Goal: Information Seeking & Learning: Learn about a topic

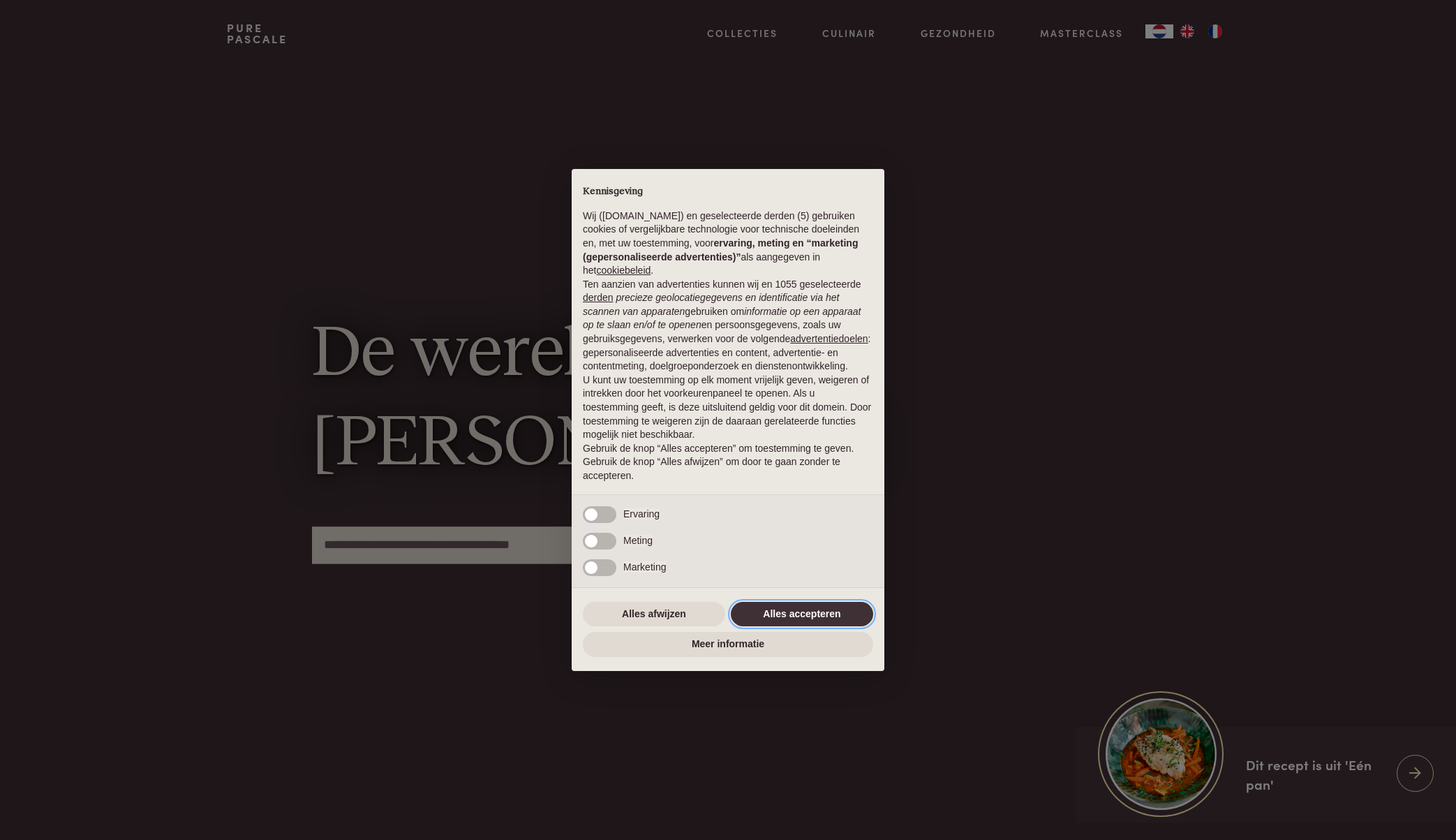
click at [768, 618] on button "Alles accepteren" at bounding box center [802, 614] width 143 height 25
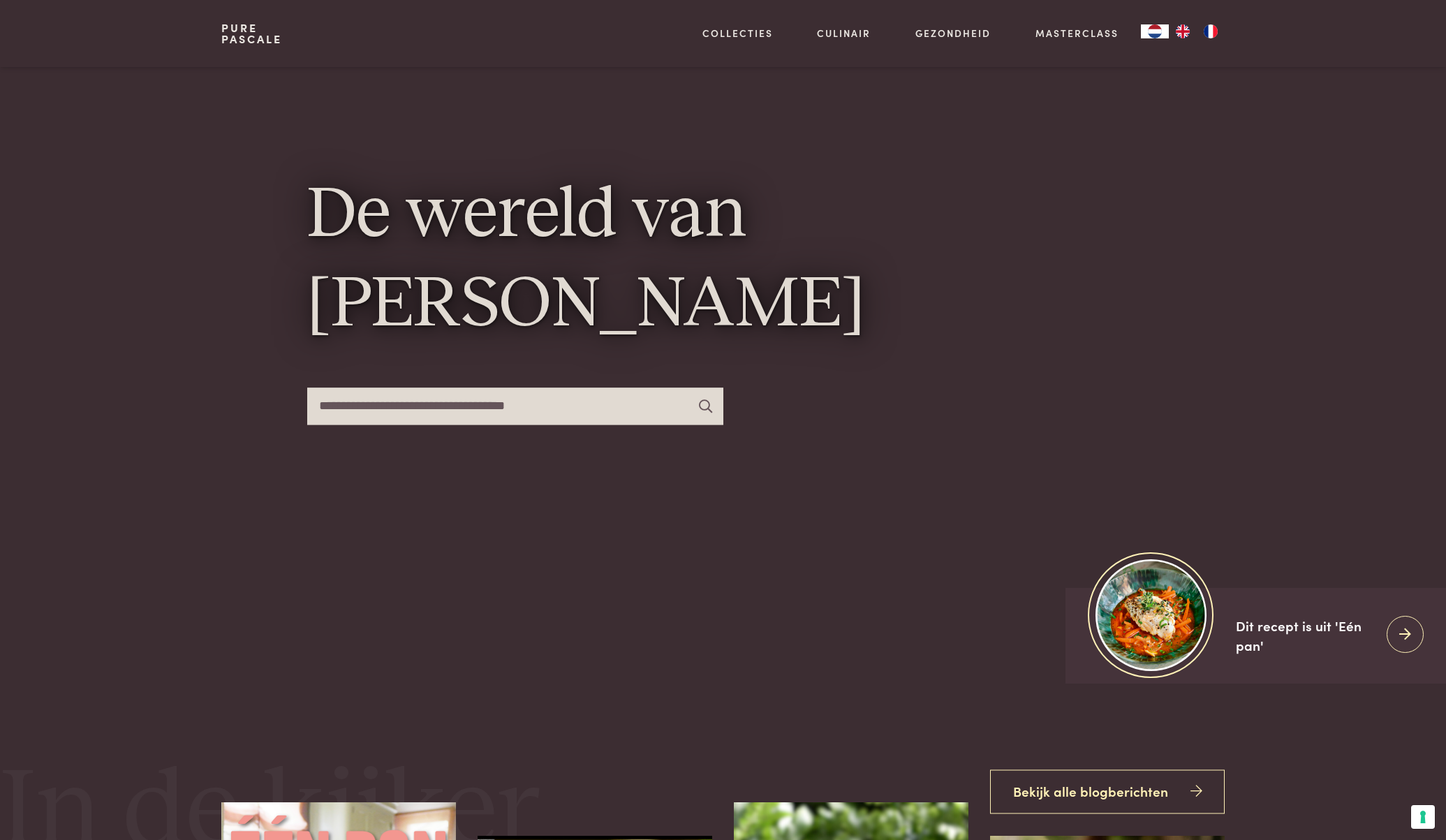
scroll to position [82, 0]
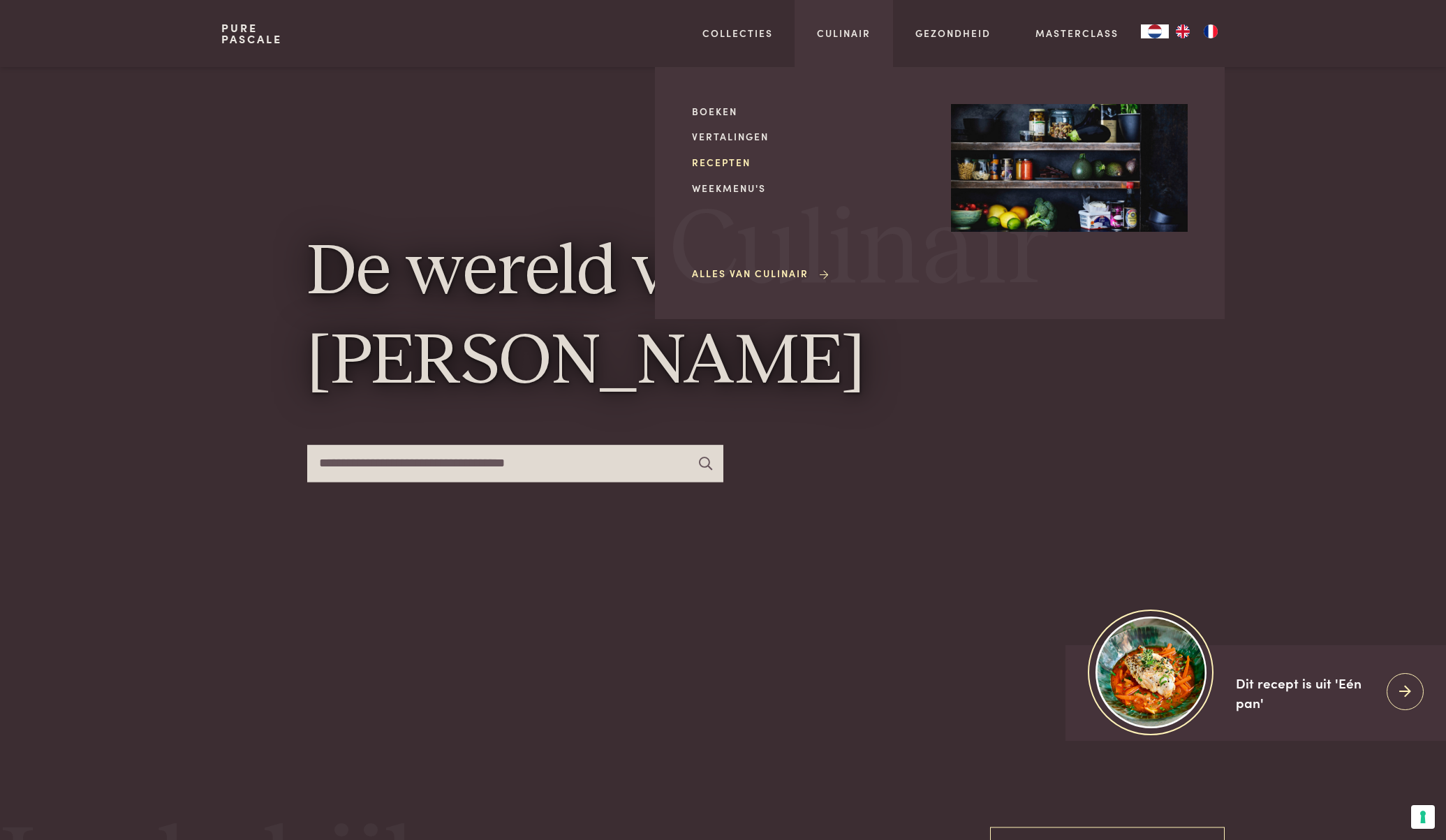
click at [729, 162] on link "Recepten" at bounding box center [810, 162] width 237 height 14
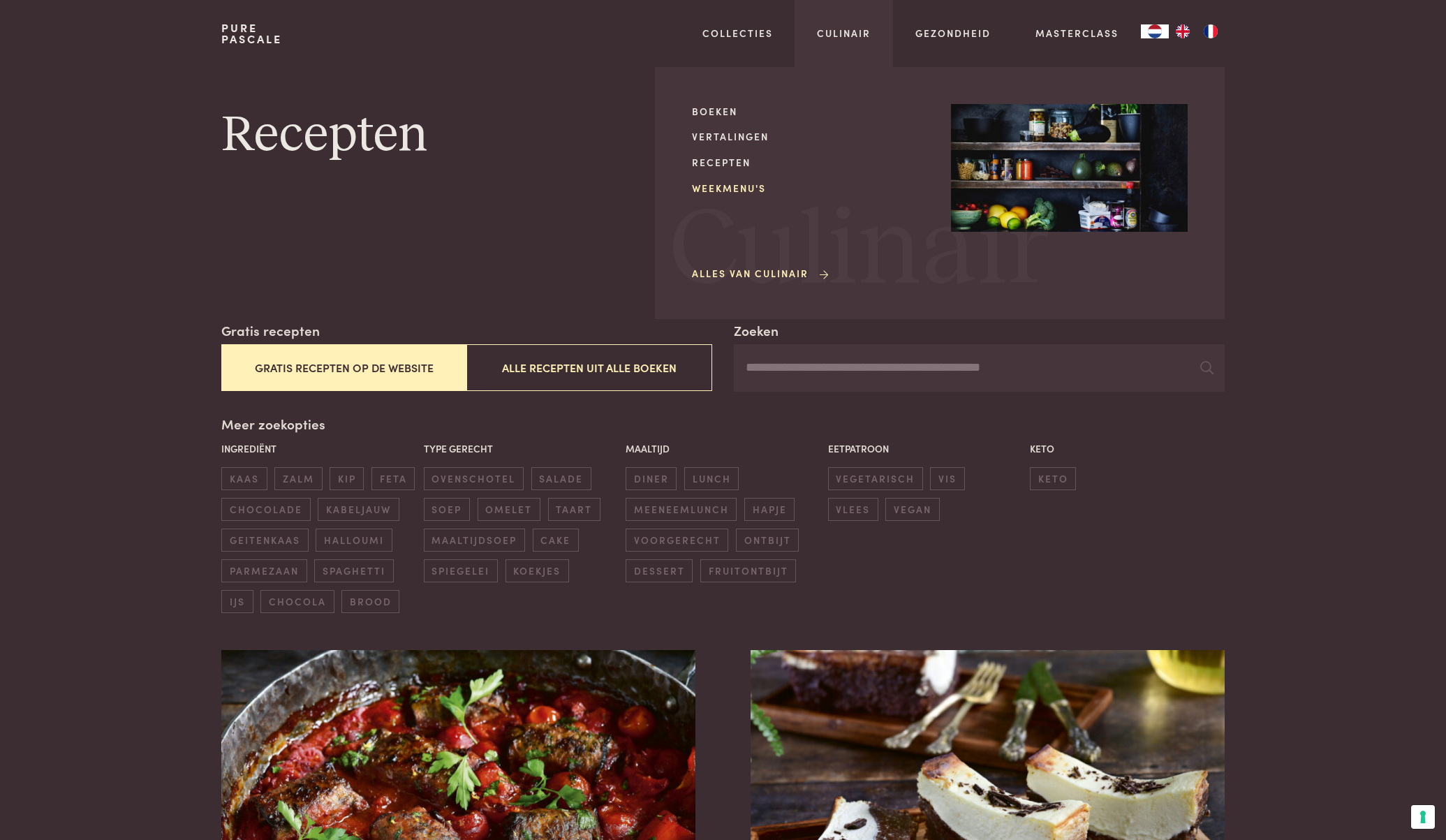
click at [721, 194] on link "Weekmenu's" at bounding box center [810, 188] width 237 height 14
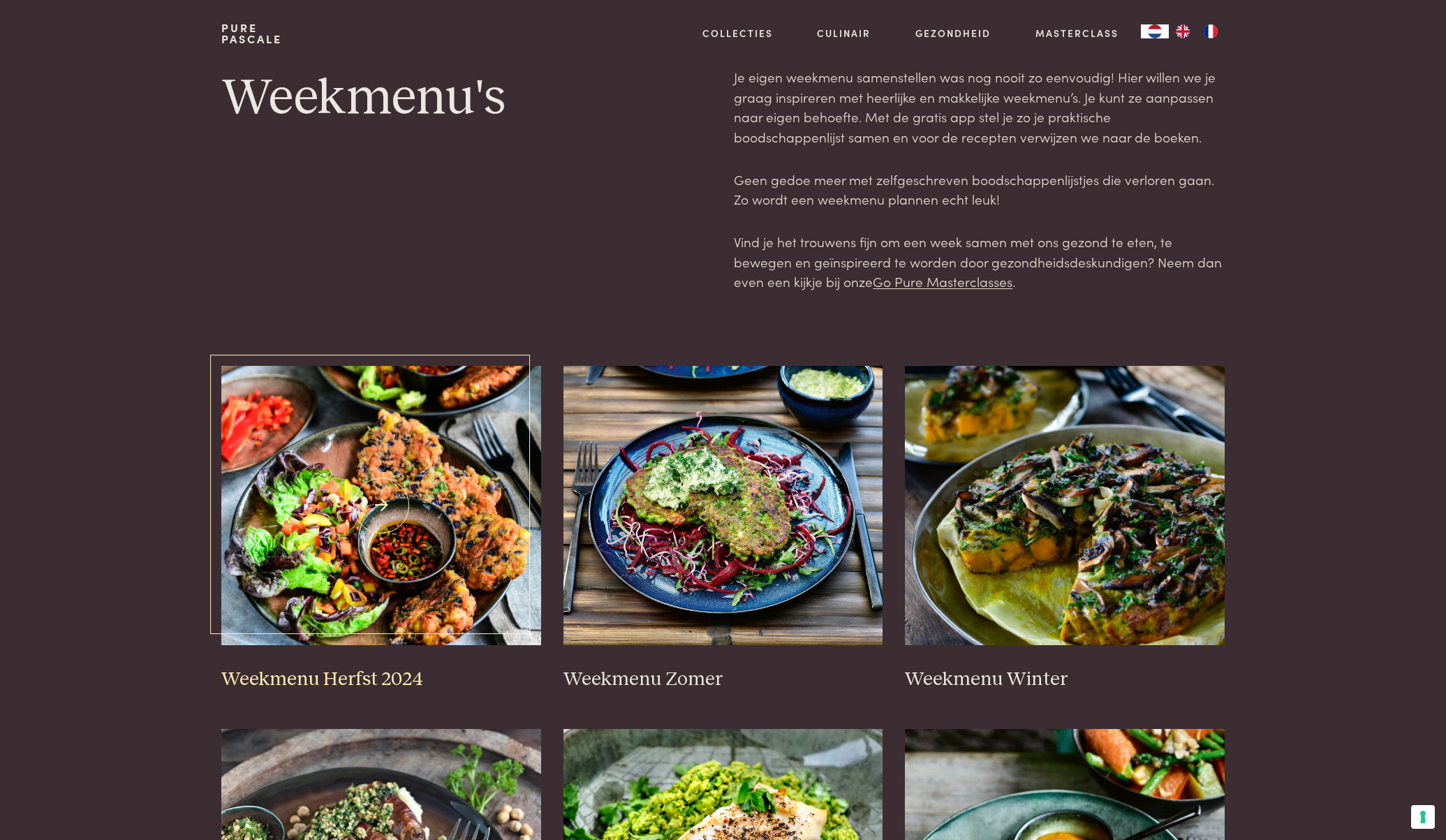
click at [460, 472] on img at bounding box center [381, 505] width 320 height 280
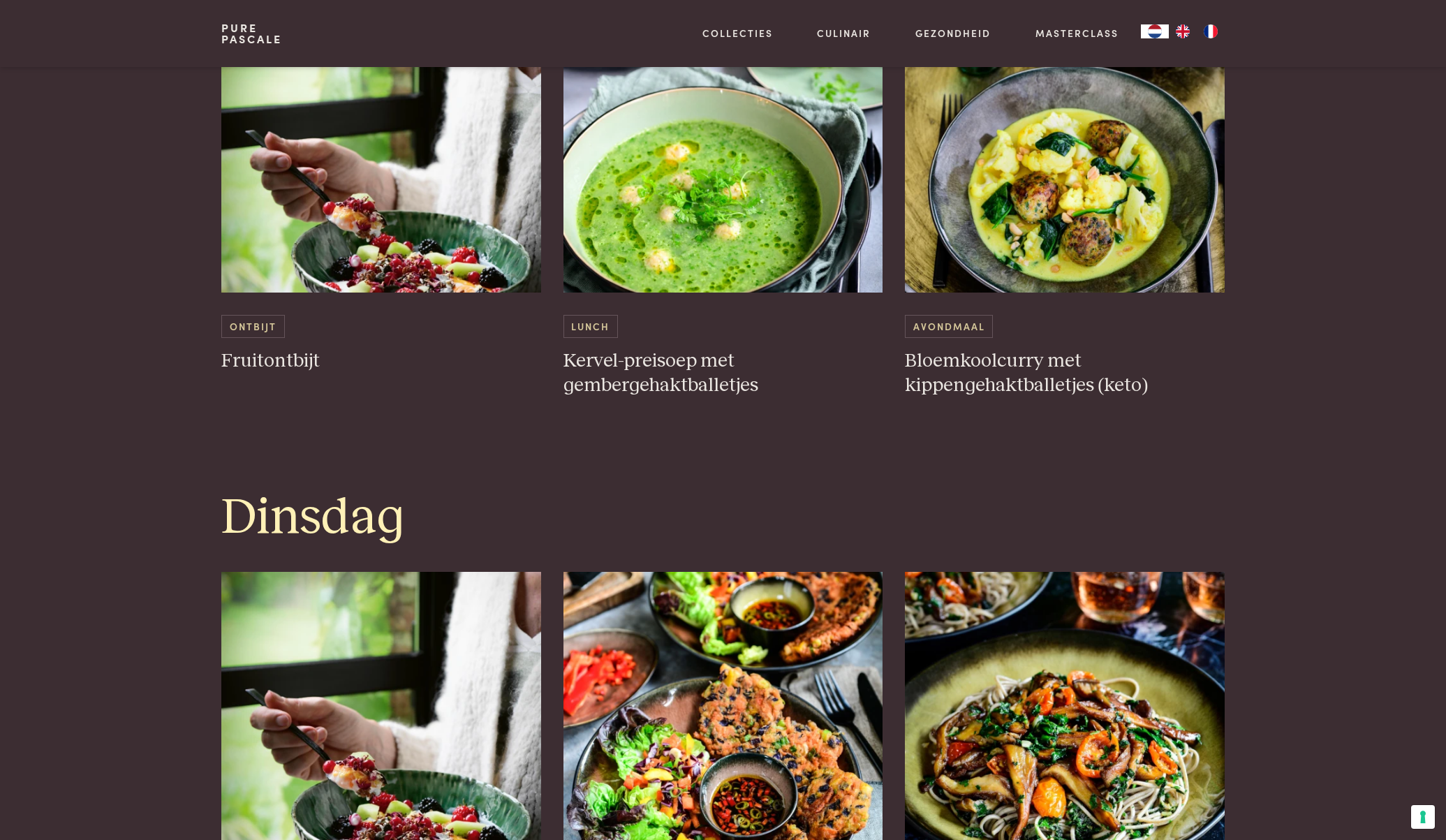
scroll to position [606, 0]
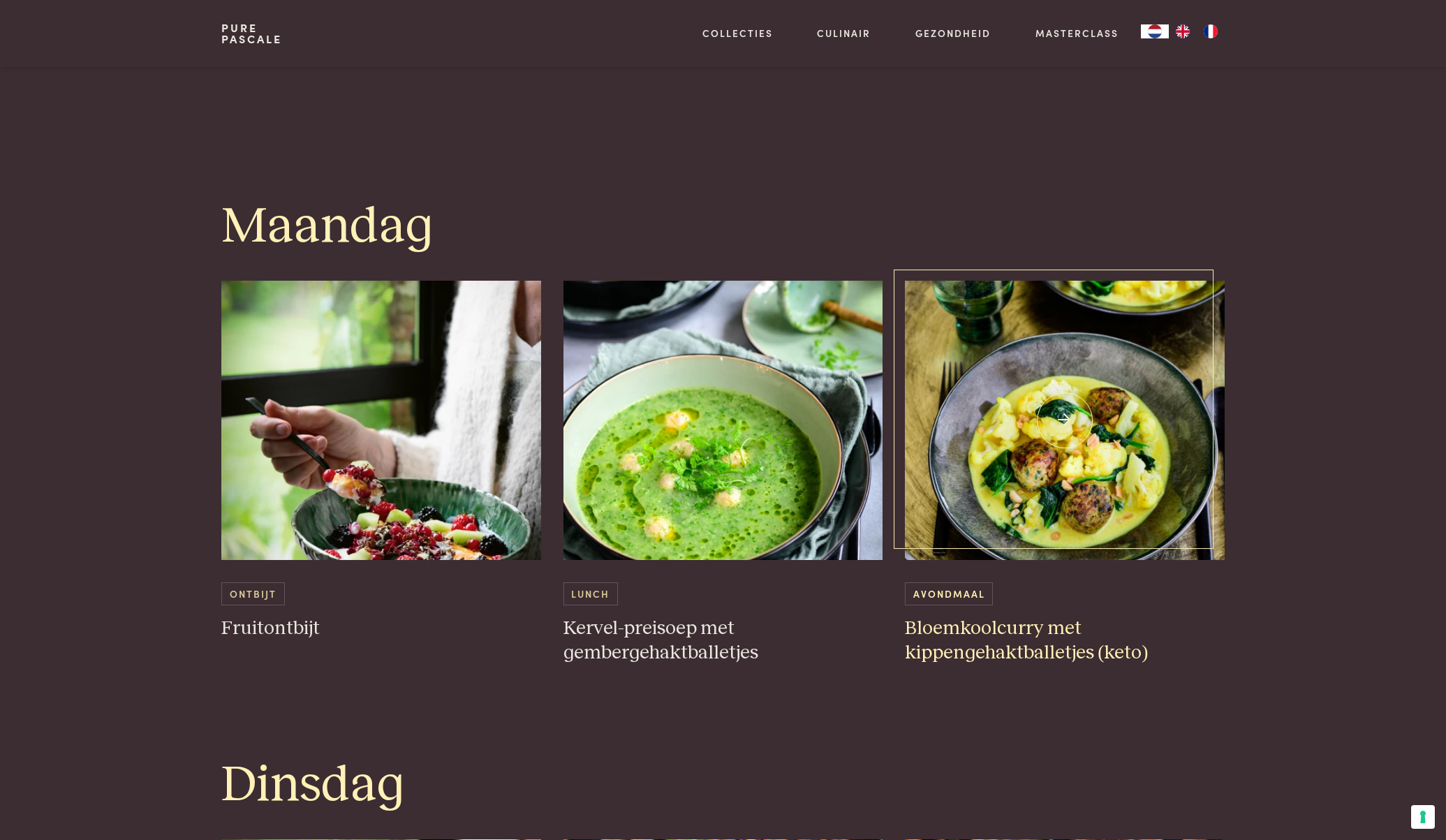
click at [1008, 659] on h3 "Bloemkoolcurry met kippengehaktballetjes (keto)" at bounding box center [1065, 640] width 320 height 48
